Goal: Find specific page/section: Find specific page/section

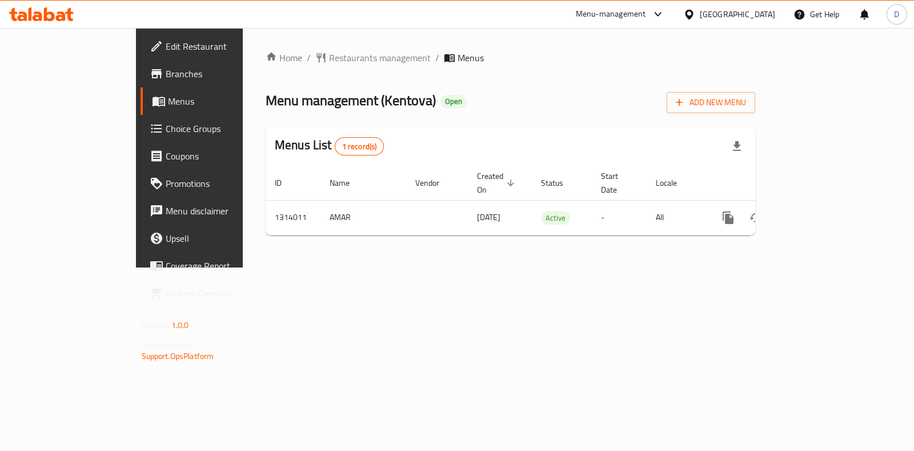
click at [304, 70] on div "Home / Restaurants management / Menus Menu management ( Kentova ) Open Add New …" at bounding box center [511, 148] width 490 height 194
click at [304, 67] on div "Home / Restaurants management / Menus Menu management ( Kentova ) Open Add New …" at bounding box center [511, 148] width 490 height 194
click at [302, 48] on div "Home / Restaurants management / Menus Menu management ( Kentova ) Open Add New …" at bounding box center [510, 147] width 535 height 239
click at [329, 55] on span "Restaurants management" at bounding box center [380, 58] width 102 height 14
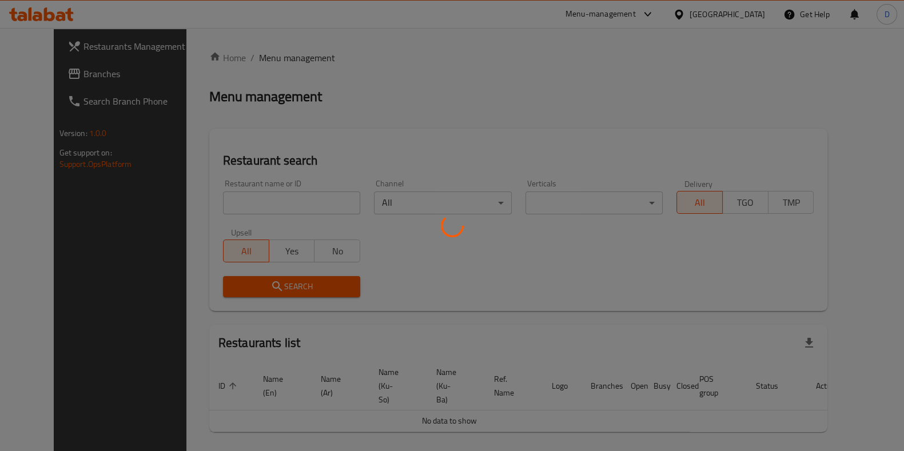
click at [289, 213] on div at bounding box center [452, 225] width 904 height 451
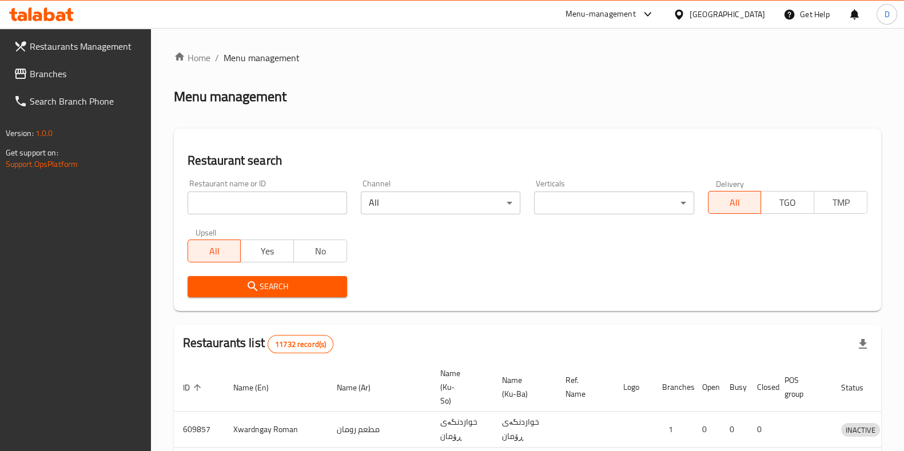
click at [288, 210] on div "Home / Menu management Menu management Restaurant search Restaurant name or ID …" at bounding box center [527, 417] width 707 height 732
click at [288, 210] on input "search" at bounding box center [266, 202] width 159 height 23
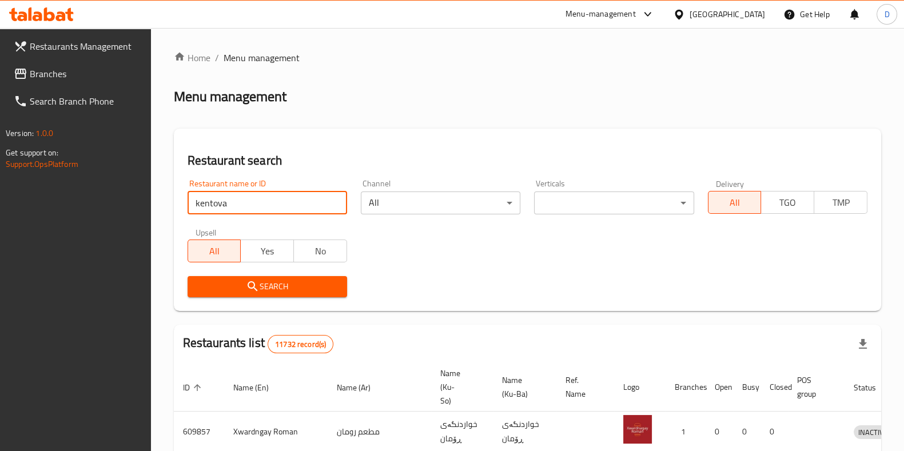
type input "kentova"
click button "Search" at bounding box center [266, 286] width 159 height 21
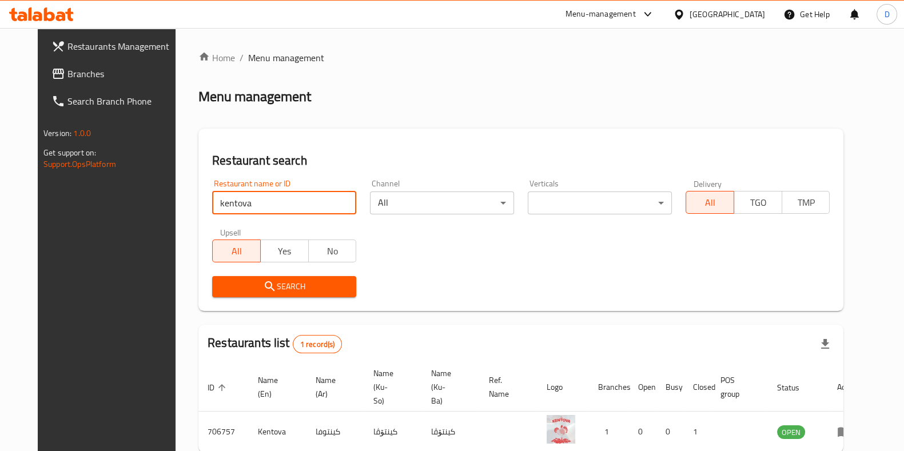
scroll to position [49, 0]
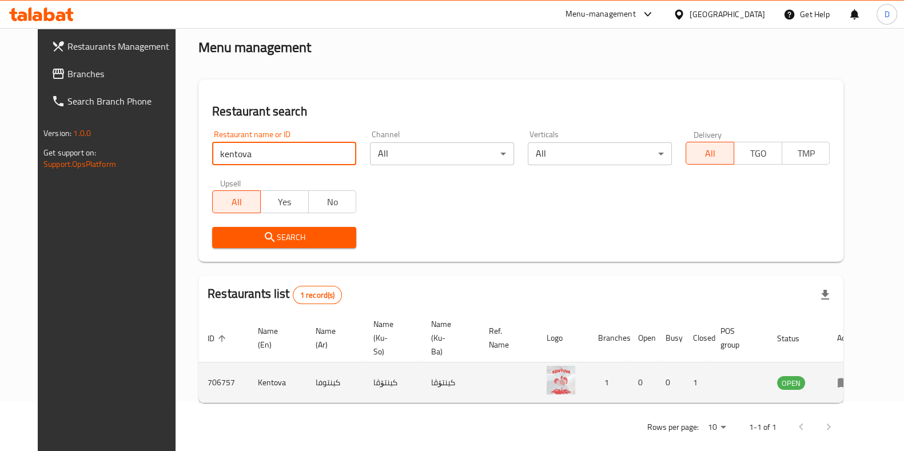
click at [858, 375] on link "enhanced table" at bounding box center [847, 382] width 21 height 14
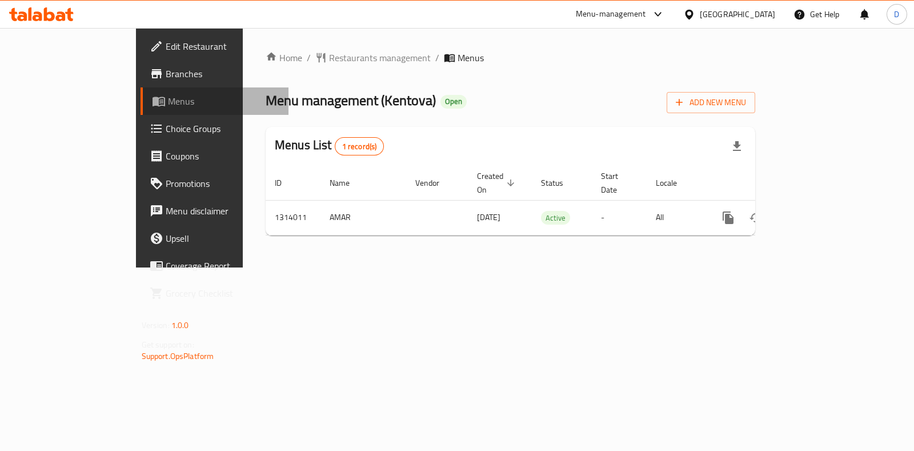
click at [168, 101] on span "Menus" at bounding box center [223, 101] width 111 height 14
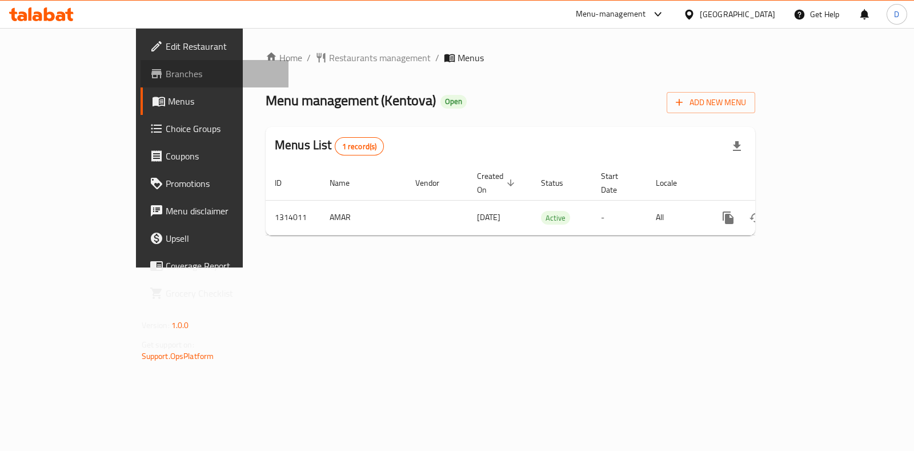
click at [166, 74] on span "Branches" at bounding box center [223, 74] width 114 height 14
